Goal: Task Accomplishment & Management: Use online tool/utility

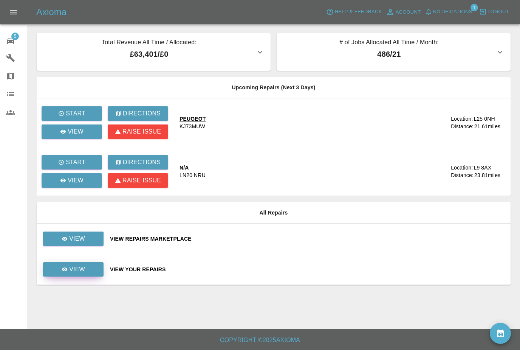
click at [81, 269] on p "View" at bounding box center [77, 269] width 16 height 9
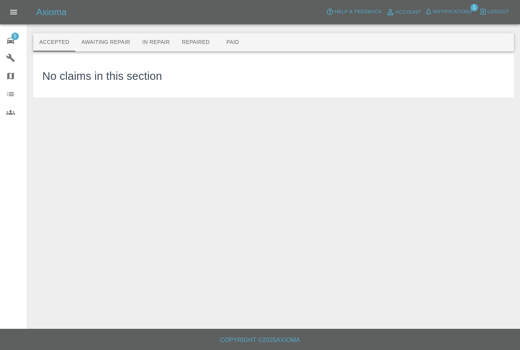
click at [98, 42] on button "Awaiting Repair" at bounding box center [105, 42] width 61 height 18
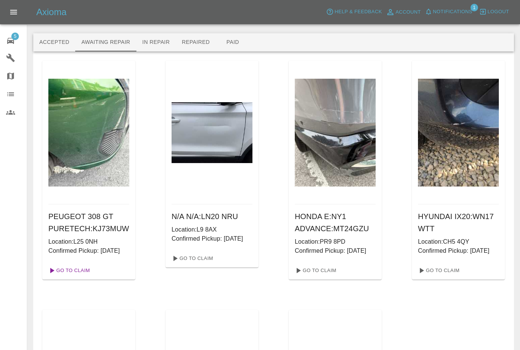
click at [83, 276] on link "Go To Claim" at bounding box center [68, 270] width 46 height 12
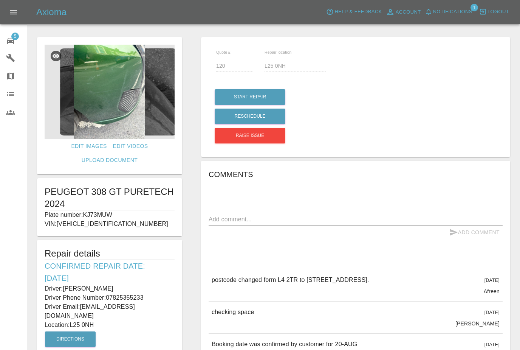
click at [112, 108] on img at bounding box center [110, 92] width 130 height 95
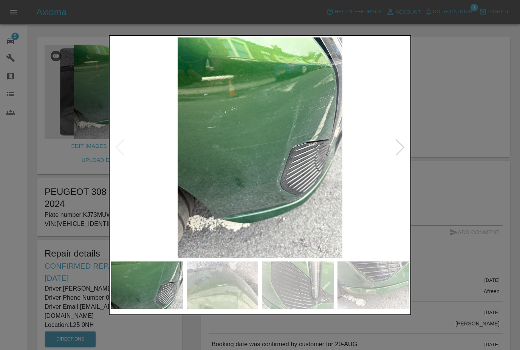
click at [388, 151] on img at bounding box center [260, 147] width 298 height 220
click at [394, 148] on img at bounding box center [260, 147] width 298 height 220
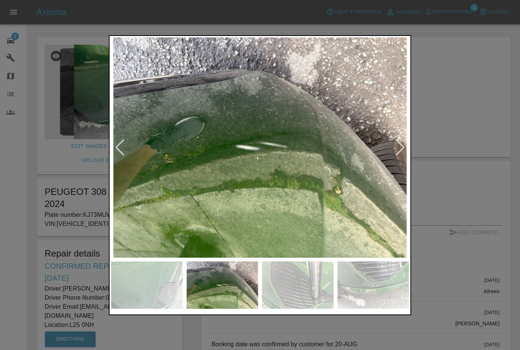
click at [437, 81] on div at bounding box center [260, 175] width 520 height 350
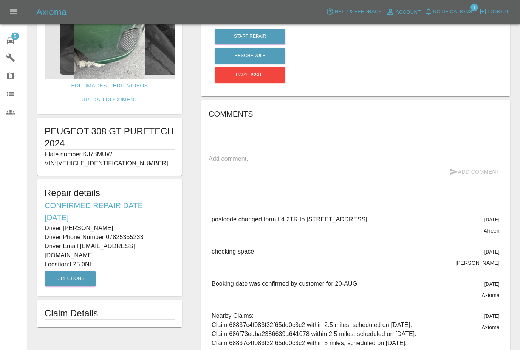
scroll to position [60, 0]
copy p "07825355233"
click at [6, 41] on link "5 Repair home" at bounding box center [13, 40] width 27 height 18
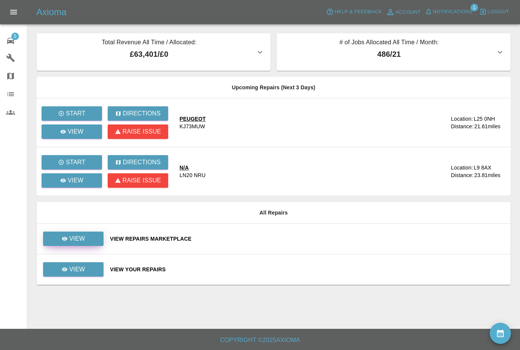
click at [67, 235] on div "View" at bounding box center [73, 238] width 23 height 9
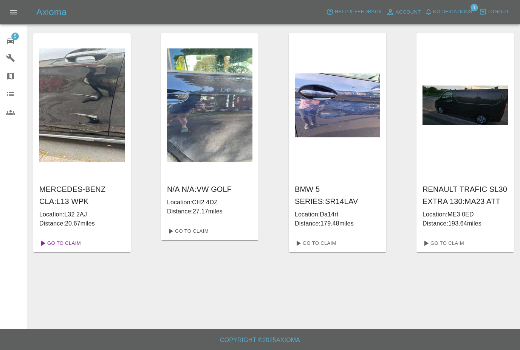
click at [68, 239] on link "Go To Claim" at bounding box center [59, 243] width 46 height 12
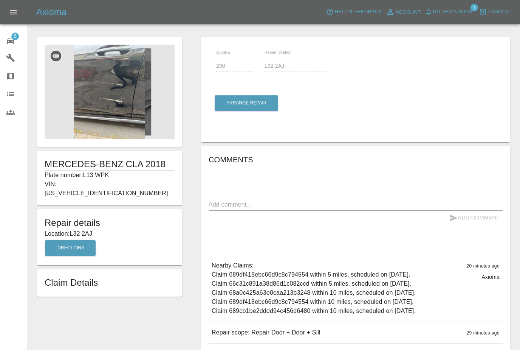
click at [96, 108] on img at bounding box center [110, 92] width 130 height 95
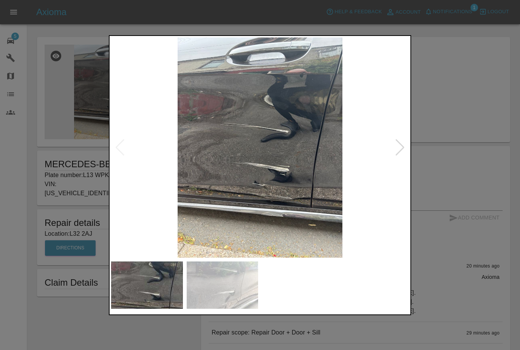
click at [400, 156] on div at bounding box center [400, 147] width 10 height 17
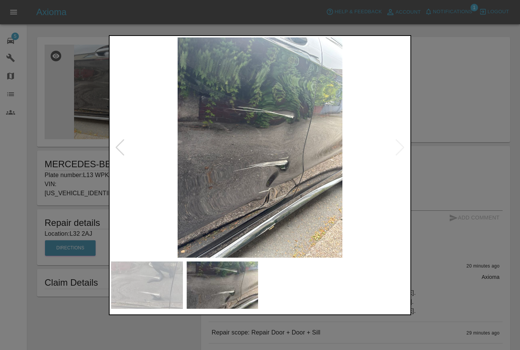
click at [449, 110] on div at bounding box center [260, 175] width 520 height 350
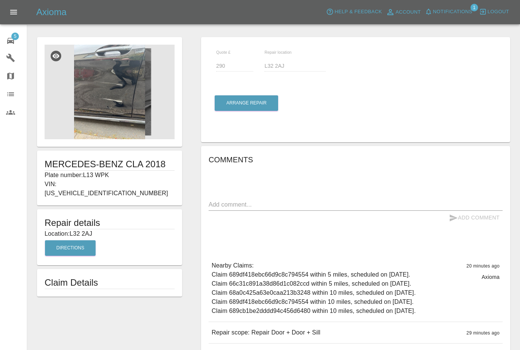
click at [12, 40] on icon at bounding box center [10, 41] width 7 height 6
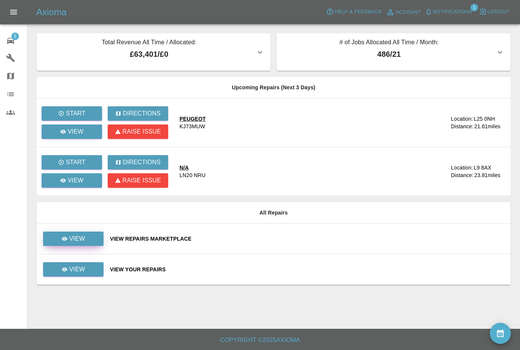
click at [73, 244] on link "View" at bounding box center [73, 238] width 60 height 14
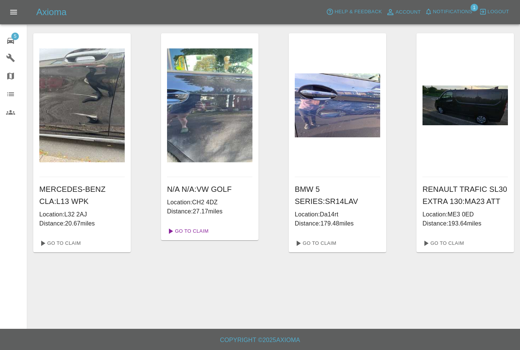
click at [176, 234] on link "Go To Claim" at bounding box center [187, 231] width 46 height 12
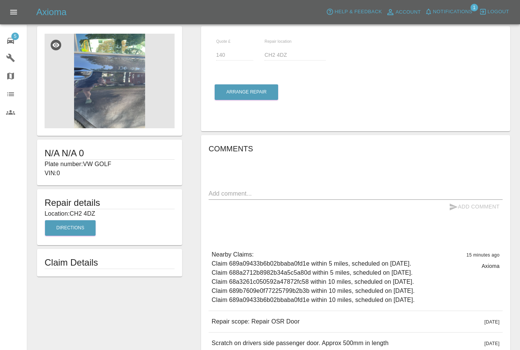
scroll to position [11, 0]
click at [96, 92] on img at bounding box center [110, 80] width 130 height 95
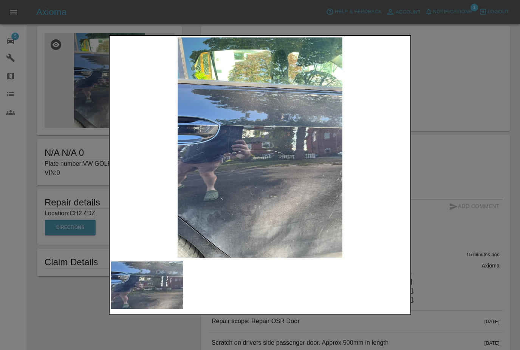
click at [423, 102] on div at bounding box center [260, 175] width 520 height 350
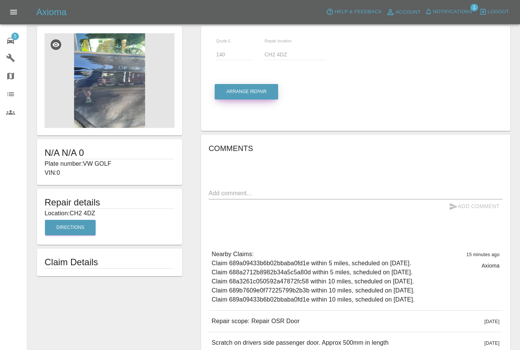
click at [271, 91] on button "Arrange Repair" at bounding box center [247, 91] width 64 height 15
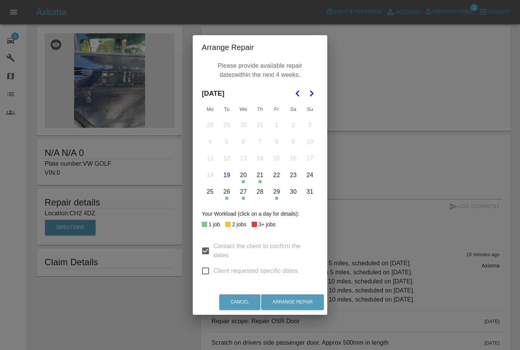
click at [312, 95] on polygon "Go to the Next Month" at bounding box center [312, 93] width 4 height 6
click at [248, 127] on button "3" at bounding box center [244, 125] width 16 height 16
click at [245, 147] on button "10" at bounding box center [244, 142] width 16 height 16
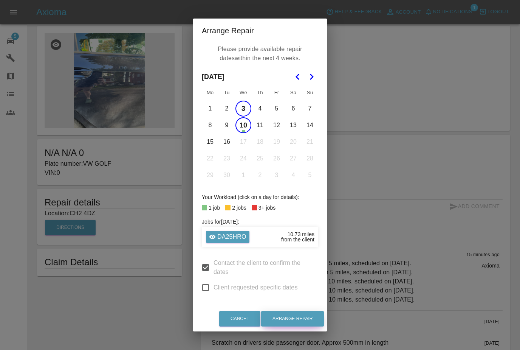
click at [293, 319] on button "Arrange Repair" at bounding box center [292, 318] width 63 height 15
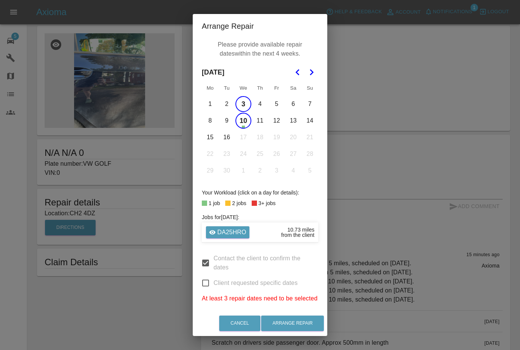
click at [212, 139] on button "15" at bounding box center [210, 137] width 16 height 16
click at [215, 138] on button "15" at bounding box center [210, 137] width 16 height 16
click at [210, 137] on button "15" at bounding box center [210, 137] width 16 height 16
click at [297, 322] on button "Arrange Repair" at bounding box center [292, 322] width 63 height 15
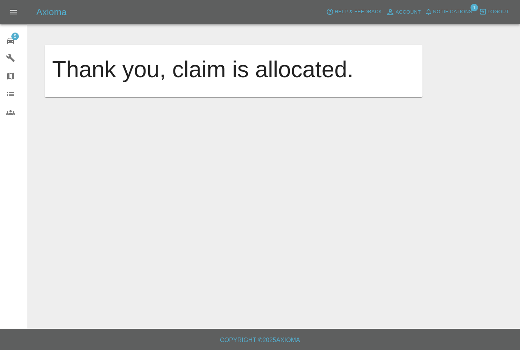
click at [396, 0] on div "Axioma Help & Feedback Account Notifications 1 Logout" at bounding box center [260, 12] width 520 height 24
